Goal: Entertainment & Leisure: Consume media (video, audio)

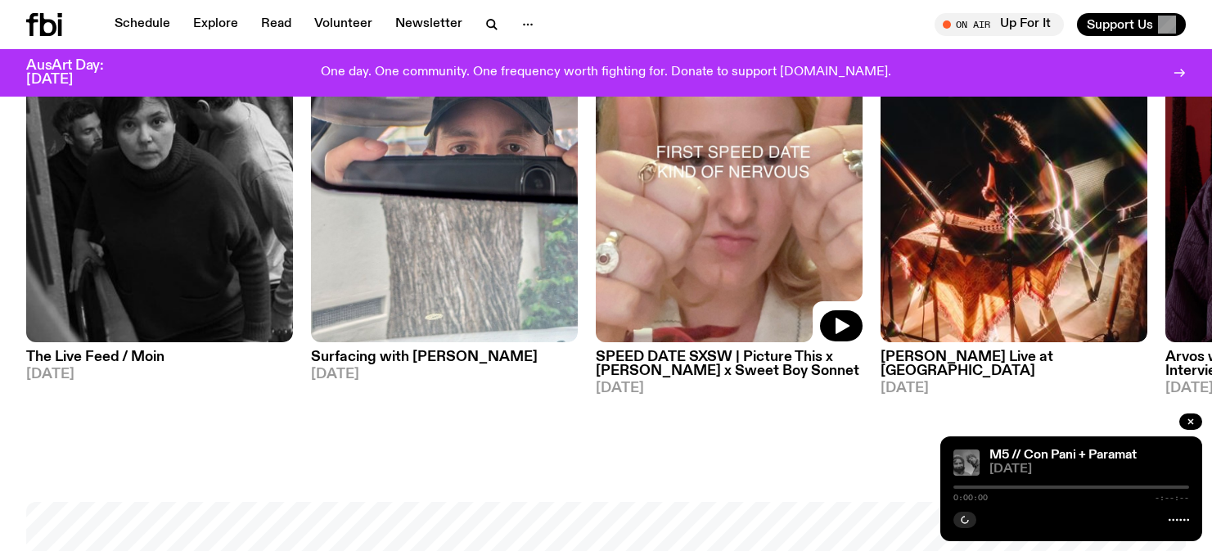
scroll to position [930, 0]
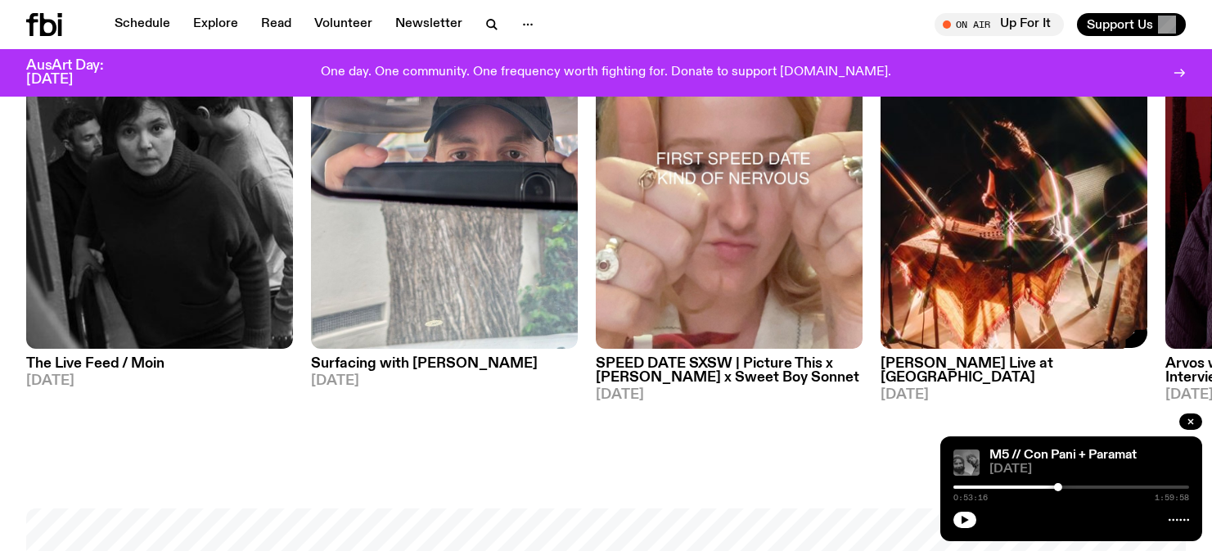
click at [959, 374] on h3 "[PERSON_NAME] Live at [GEOGRAPHIC_DATA]" at bounding box center [1014, 371] width 267 height 28
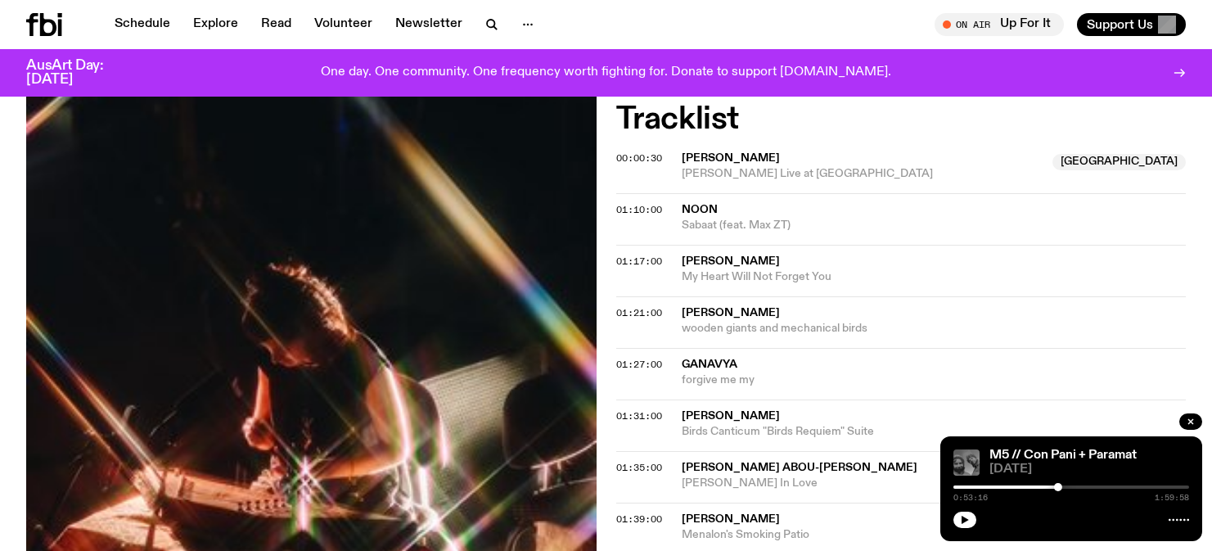
scroll to position [880, 0]
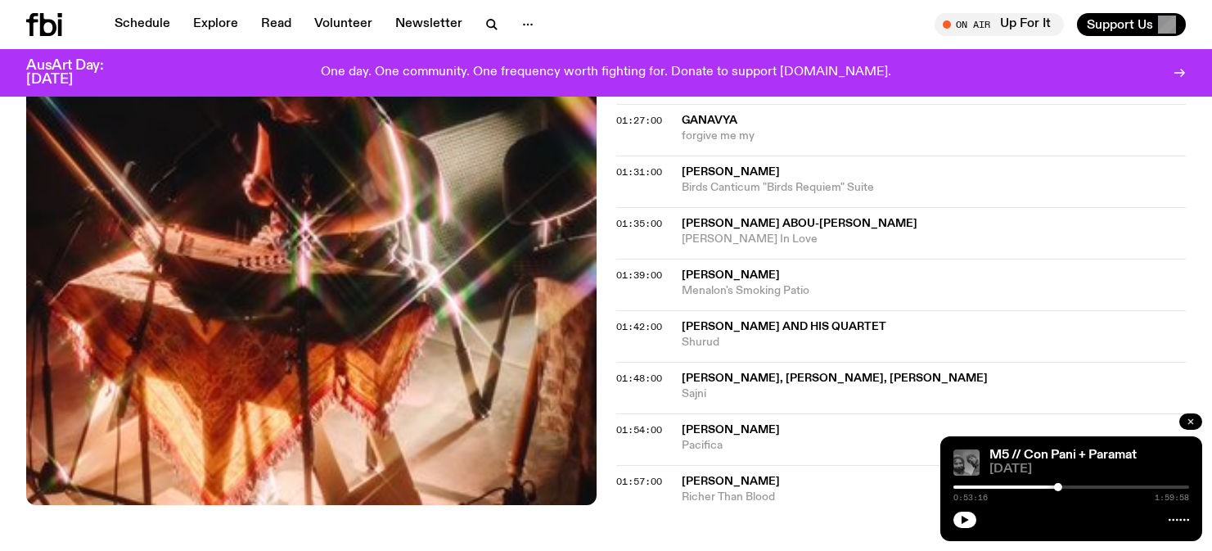
click at [1201, 425] on button "button" at bounding box center [1191, 421] width 23 height 16
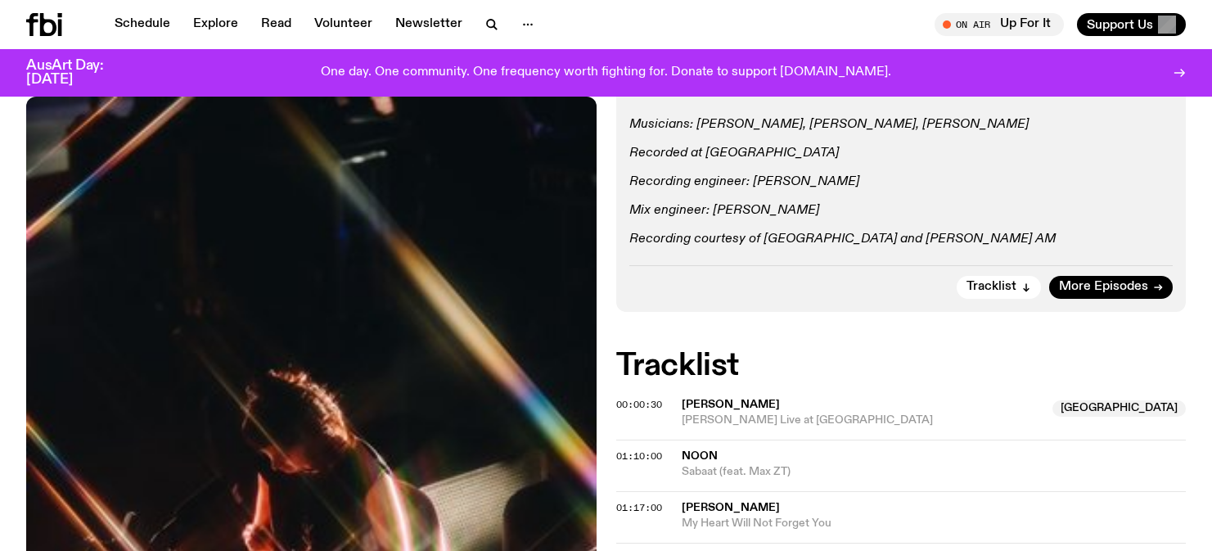
scroll to position [325, 0]
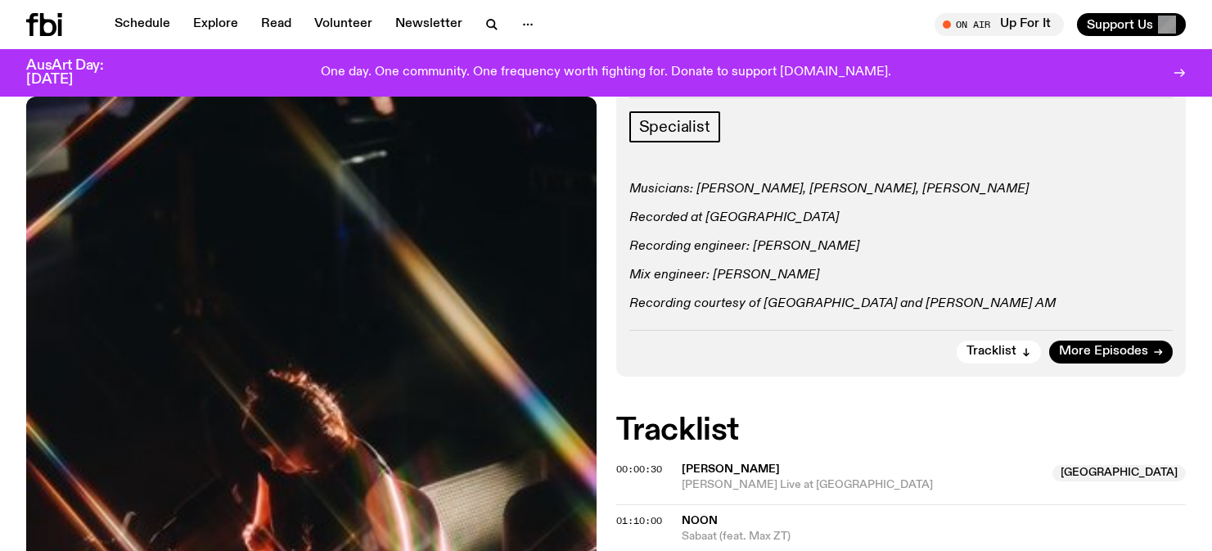
drag, startPoint x: 801, startPoint y: 307, endPoint x: 802, endPoint y: 316, distance: 9.0
click at [801, 316] on div "Aired on [DATE] 11:00pm Specialist Musicians: [PERSON_NAME], [PERSON_NAME], [PE…" at bounding box center [901, 220] width 571 height 311
click at [802, 315] on div "Aired on [DATE] 11:00pm Specialist Musicians: [PERSON_NAME], [PERSON_NAME], [PE…" at bounding box center [901, 220] width 571 height 311
drag, startPoint x: 802, startPoint y: 313, endPoint x: 799, endPoint y: 259, distance: 53.3
click at [799, 259] on div "Aired on [DATE] 11:00pm Specialist Musicians: [PERSON_NAME], [PERSON_NAME], [PE…" at bounding box center [901, 220] width 571 height 311
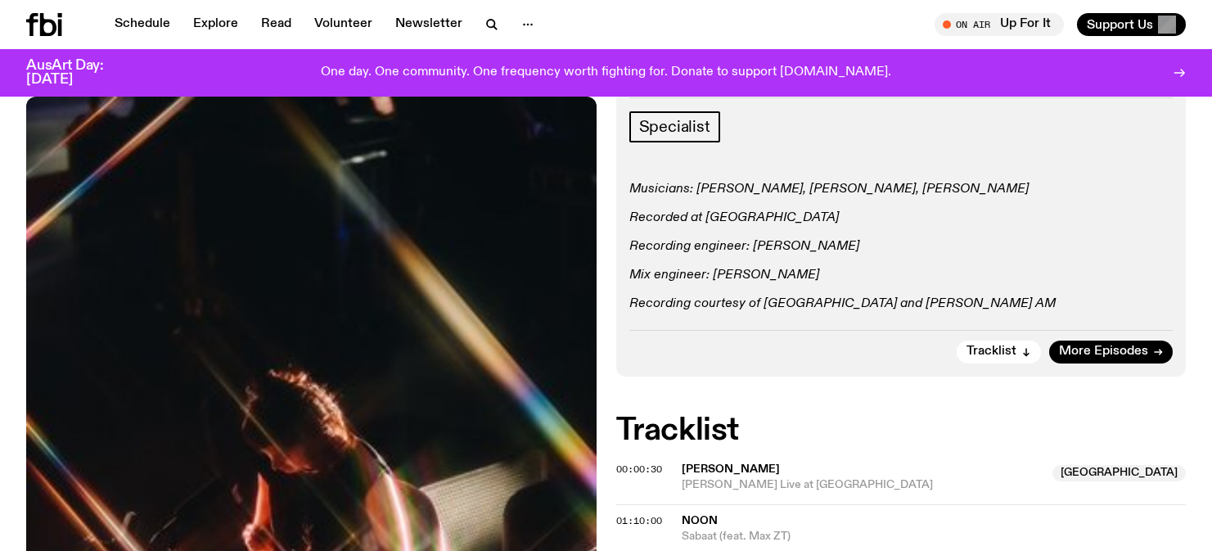
click at [799, 259] on div "Musicians: [PERSON_NAME], [PERSON_NAME], [PERSON_NAME] Recorded at [GEOGRAPHIC_…" at bounding box center [901, 247] width 544 height 131
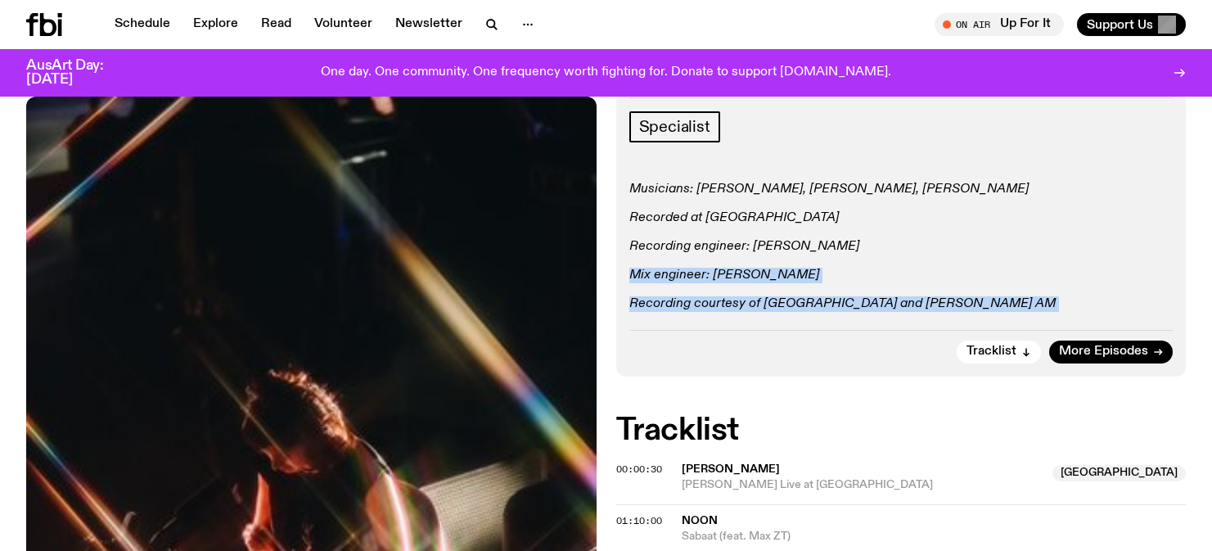
drag, startPoint x: 799, startPoint y: 259, endPoint x: 801, endPoint y: 313, distance: 53.2
click at [801, 313] on div "Aired on [DATE] 11:00pm Specialist Musicians: [PERSON_NAME], [PERSON_NAME], [PE…" at bounding box center [901, 220] width 571 height 311
drag, startPoint x: 801, startPoint y: 313, endPoint x: 796, endPoint y: 303, distance: 10.6
click at [796, 303] on div "Aired on [DATE] 11:00pm Specialist Musicians: [PERSON_NAME], [PERSON_NAME], [PE…" at bounding box center [901, 220] width 571 height 311
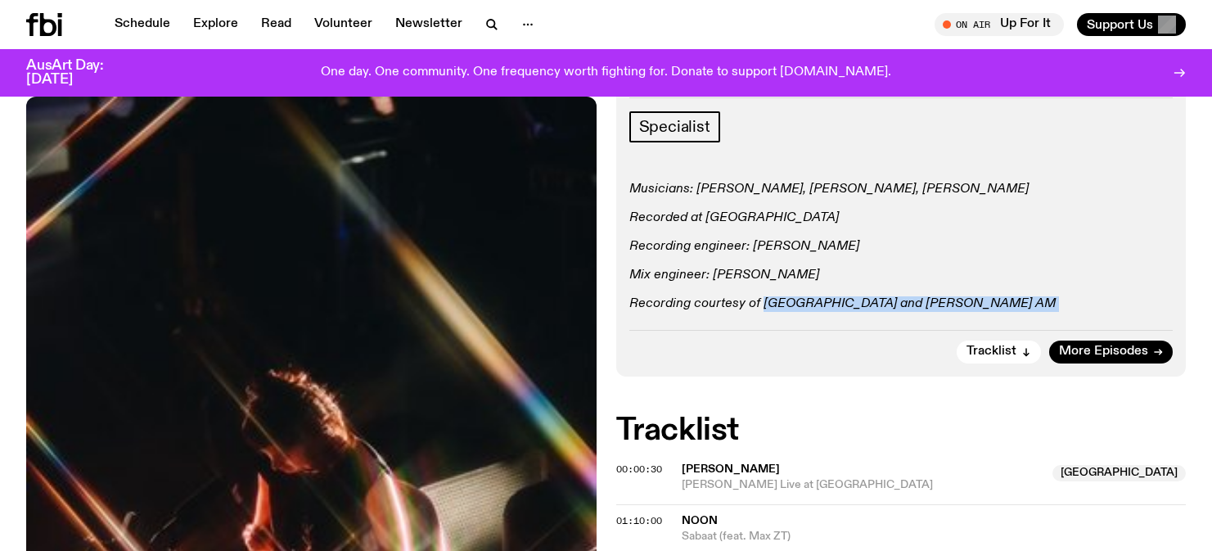
click at [796, 303] on em "Recording courtesy of [GEOGRAPHIC_DATA] and [PERSON_NAME] AM" at bounding box center [842, 303] width 426 height 13
drag, startPoint x: 796, startPoint y: 303, endPoint x: 796, endPoint y: 317, distance: 13.9
click at [796, 317] on div "Aired on [DATE] 11:00pm Specialist Musicians: [PERSON_NAME], [PERSON_NAME], [PE…" at bounding box center [901, 220] width 571 height 311
drag, startPoint x: 797, startPoint y: 315, endPoint x: 769, endPoint y: 300, distance: 31.9
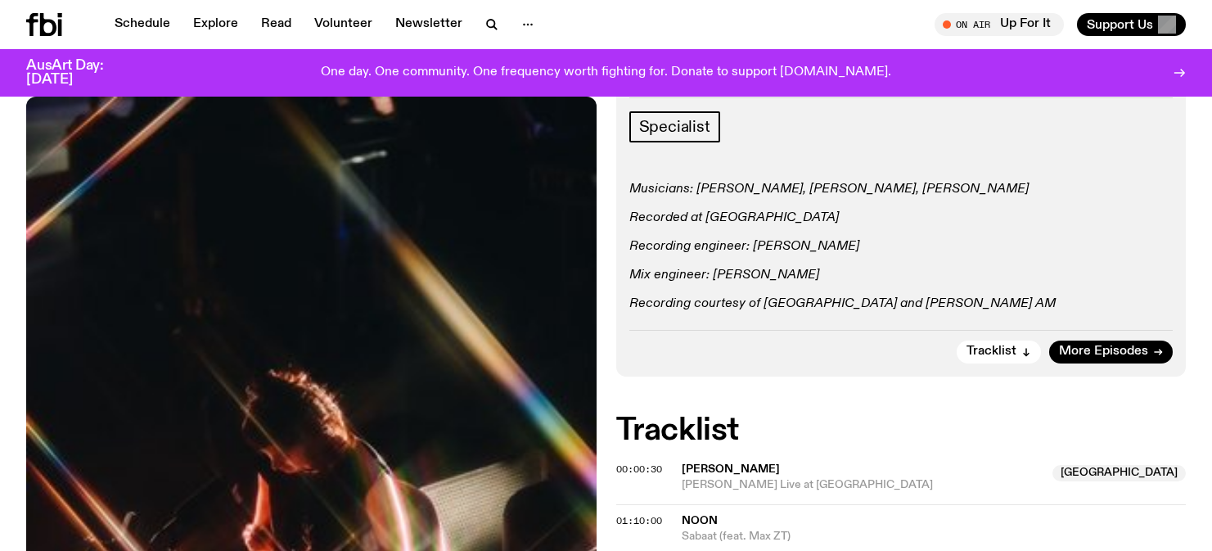
click at [770, 300] on div "Aired on [DATE] 11:00pm Specialist Musicians: [PERSON_NAME], [PERSON_NAME], [PE…" at bounding box center [901, 220] width 571 height 311
click at [765, 300] on em "Recording courtesy of [GEOGRAPHIC_DATA] and [PERSON_NAME] AM" at bounding box center [842, 303] width 426 height 13
drag, startPoint x: 765, startPoint y: 300, endPoint x: 972, endPoint y: 301, distance: 207.9
click at [972, 301] on em "Recording courtesy of [GEOGRAPHIC_DATA] and [PERSON_NAME] AM" at bounding box center [842, 303] width 426 height 13
click at [976, 301] on em "Recording courtesy of [GEOGRAPHIC_DATA] and [PERSON_NAME] AM" at bounding box center [842, 303] width 426 height 13
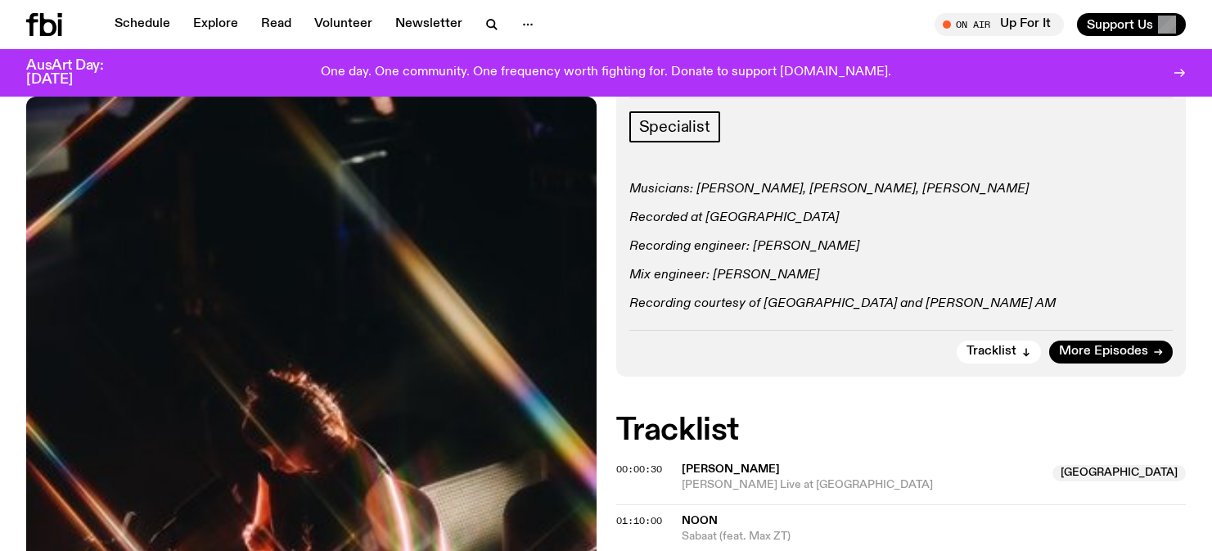
drag, startPoint x: 1031, startPoint y: 303, endPoint x: 755, endPoint y: 296, distance: 275.9
click at [755, 296] on p "Recording courtesy of [GEOGRAPHIC_DATA] and [PERSON_NAME] AM" at bounding box center [901, 304] width 544 height 16
click at [755, 297] on em "Recording courtesy of [GEOGRAPHIC_DATA] and [PERSON_NAME] AM" at bounding box center [842, 303] width 426 height 13
click at [756, 302] on em "Recording courtesy of [GEOGRAPHIC_DATA] and [PERSON_NAME] AM" at bounding box center [842, 303] width 426 height 13
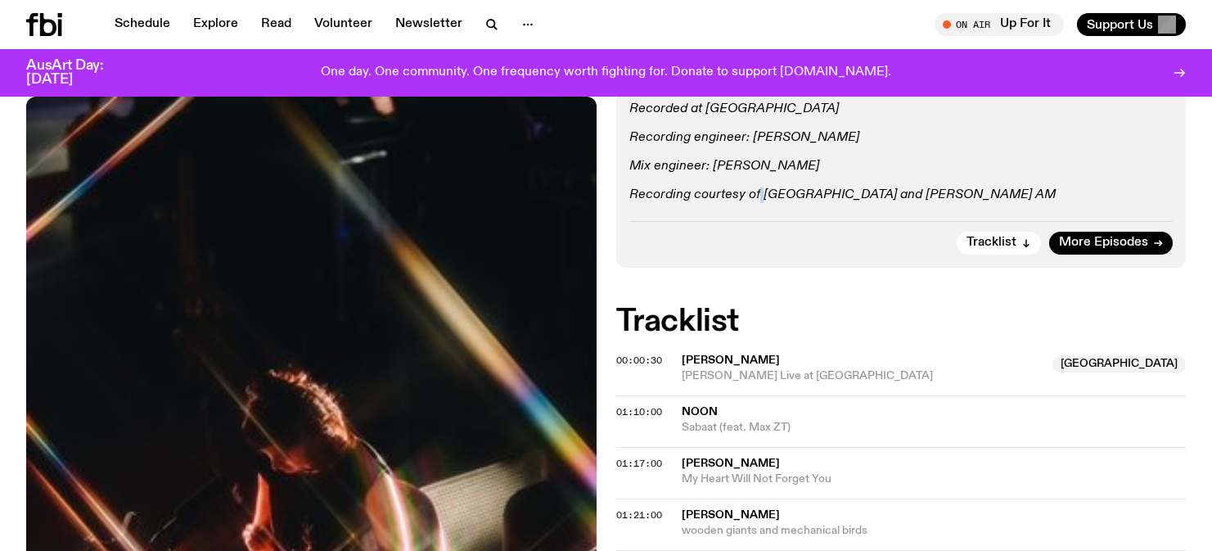
scroll to position [590, 0]
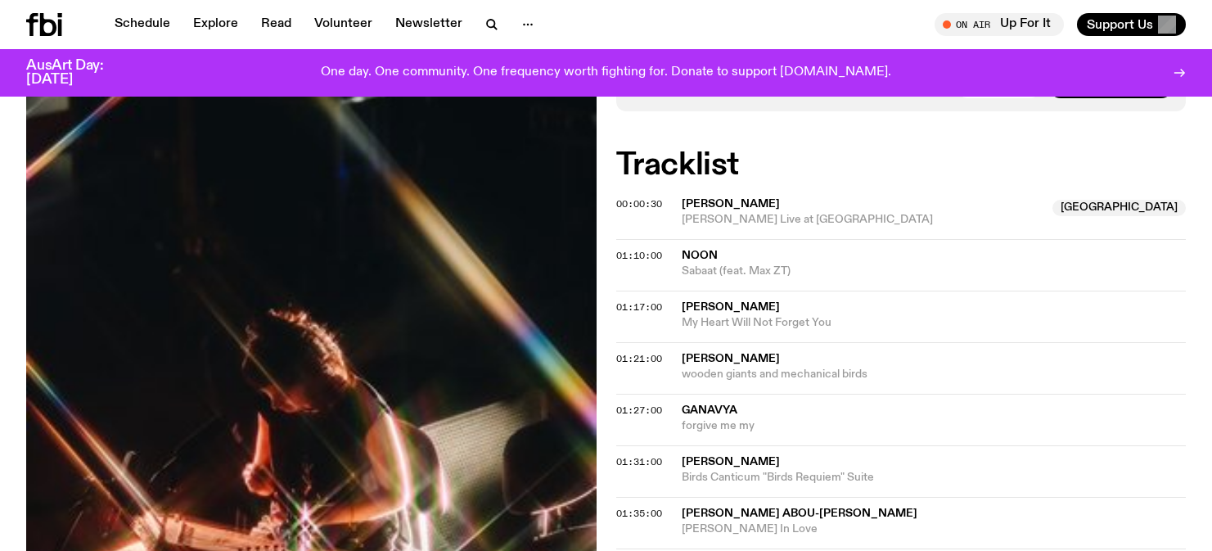
click at [753, 209] on span "[PERSON_NAME]" at bounding box center [731, 203] width 98 height 11
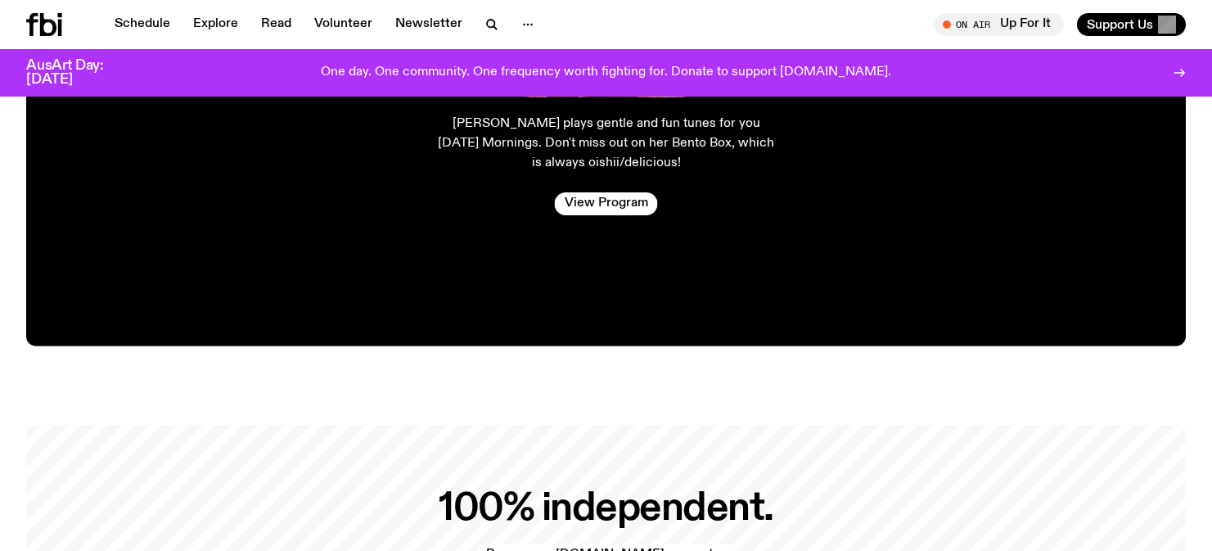
scroll to position [3728, 0]
